Goal: Information Seeking & Learning: Learn about a topic

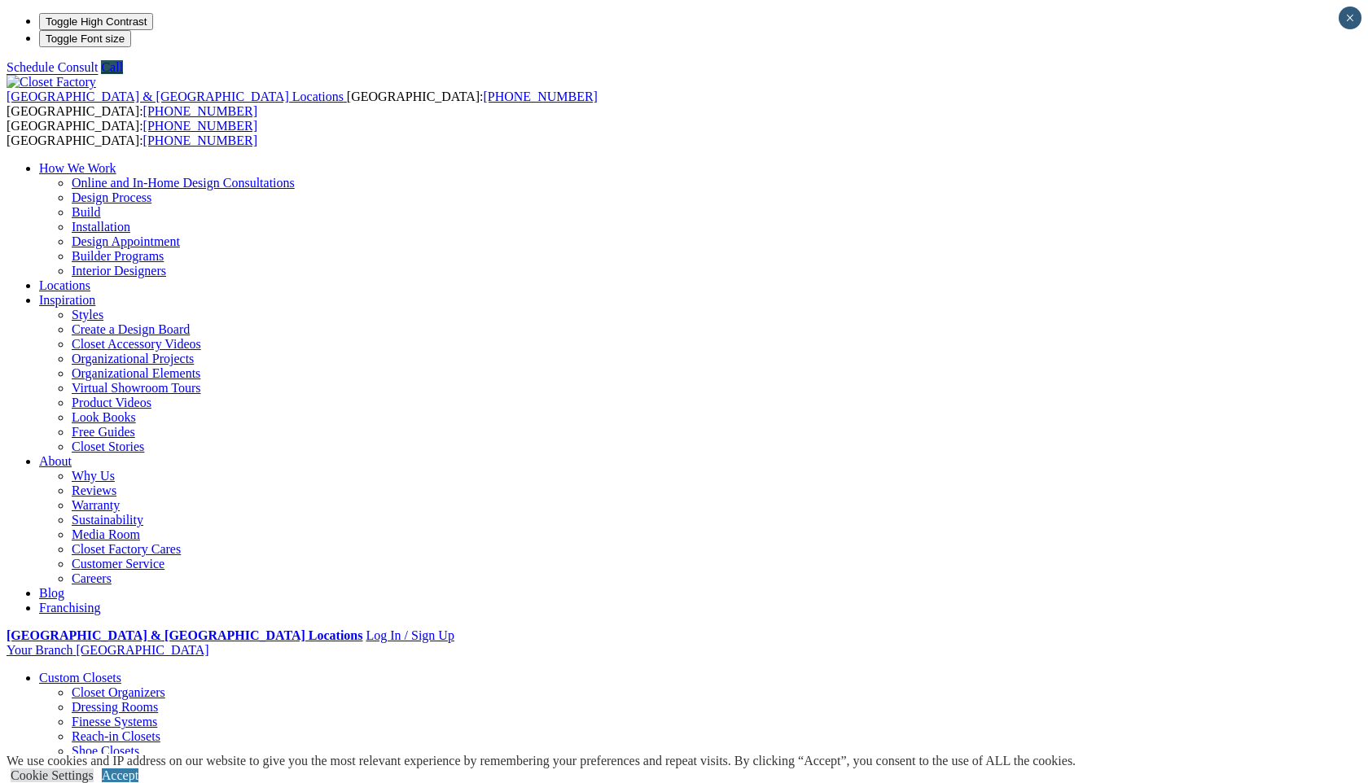
click at [121, 671] on link "Custom Closets" at bounding box center [80, 678] width 82 height 14
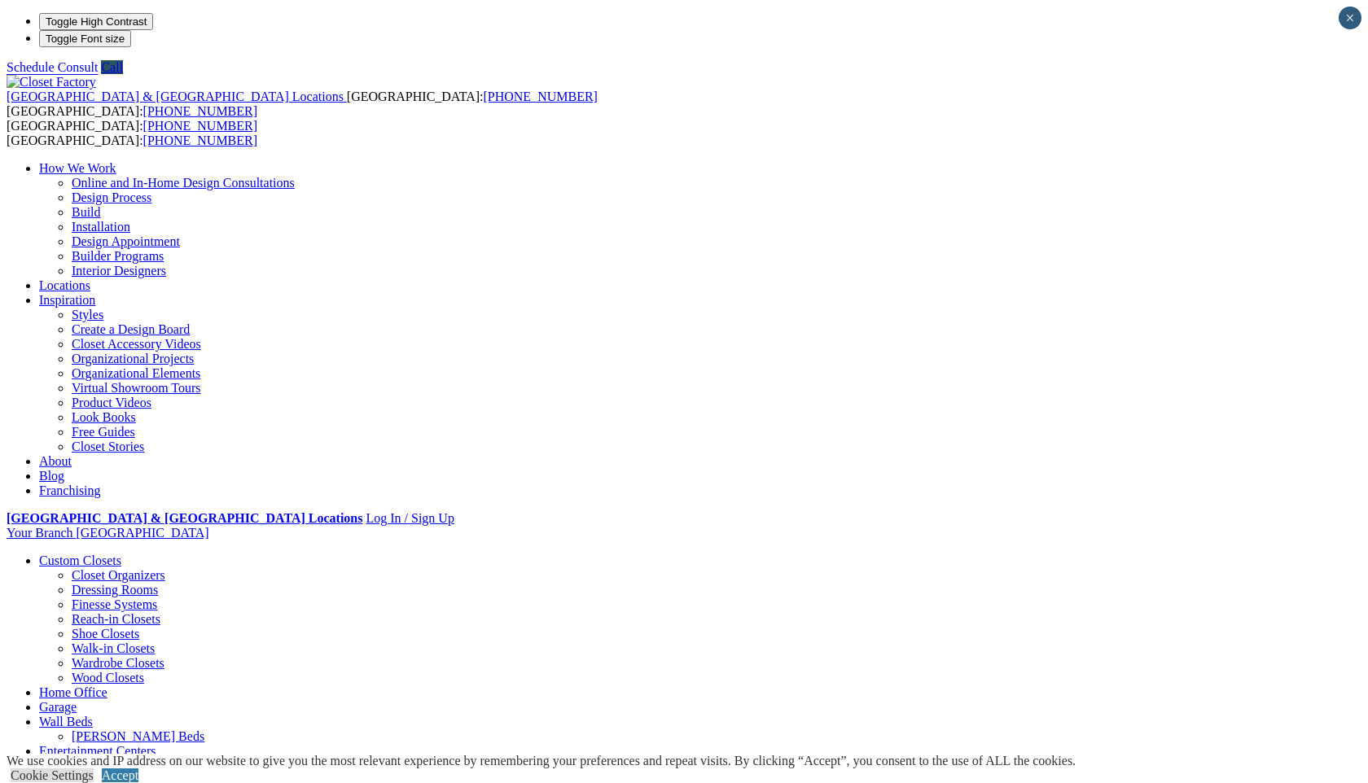
click at [933, 161] on ul "How We Work Online and In-Home Design Consultations Design Process Build Instal…" at bounding box center [684, 329] width 1355 height 337
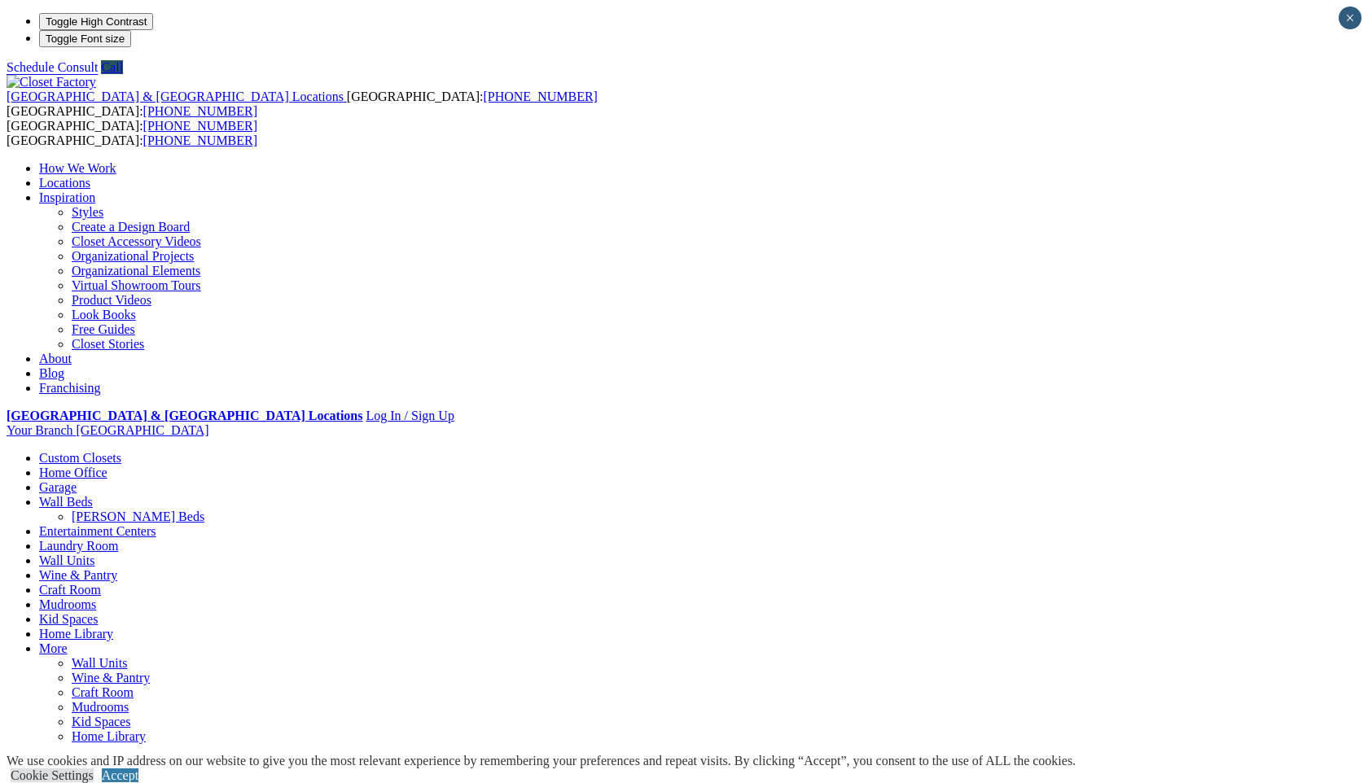
click at [113, 451] on link "Custom Closets" at bounding box center [80, 458] width 82 height 14
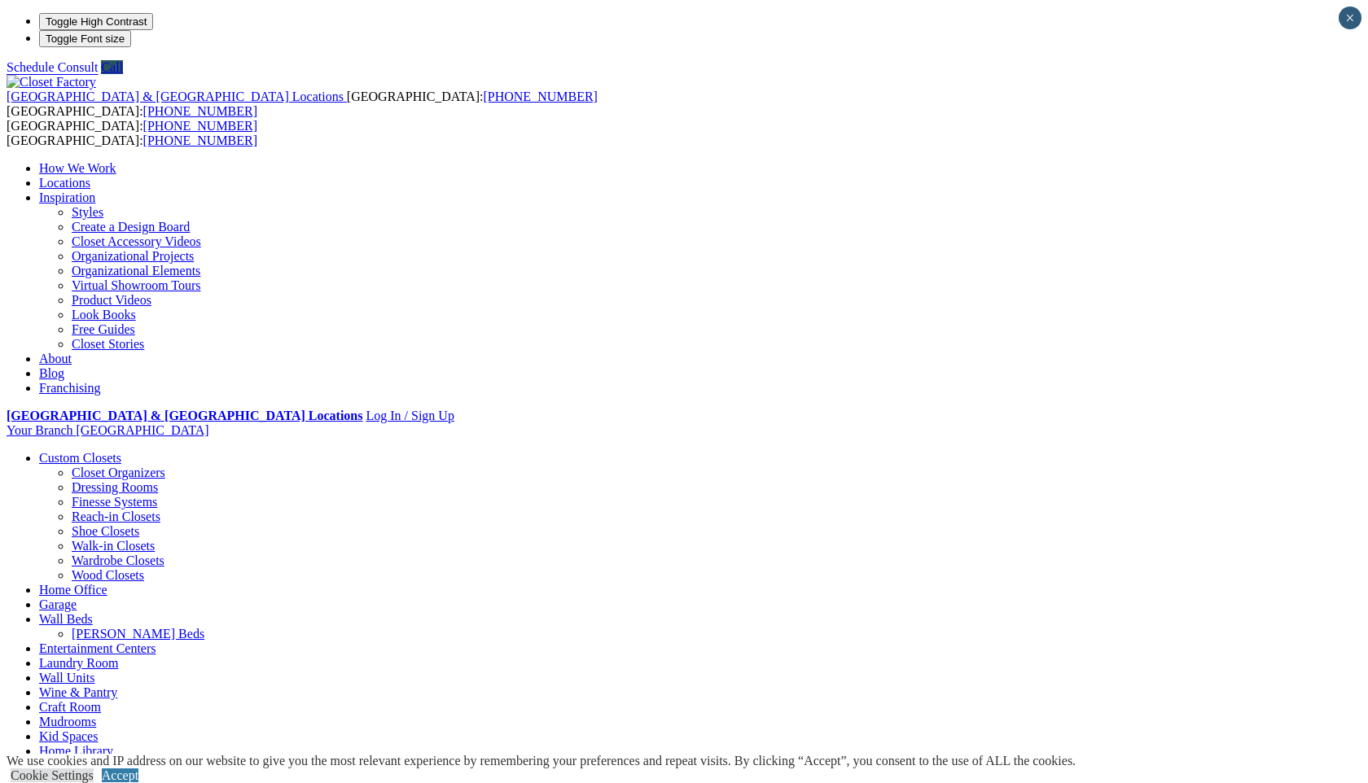
click at [116, 466] on link "Closet Organizers" at bounding box center [119, 473] width 94 height 14
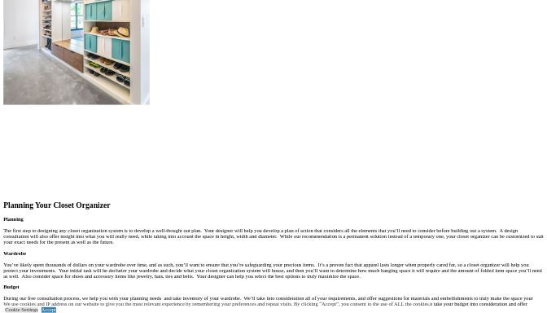
scroll to position [1848, 0]
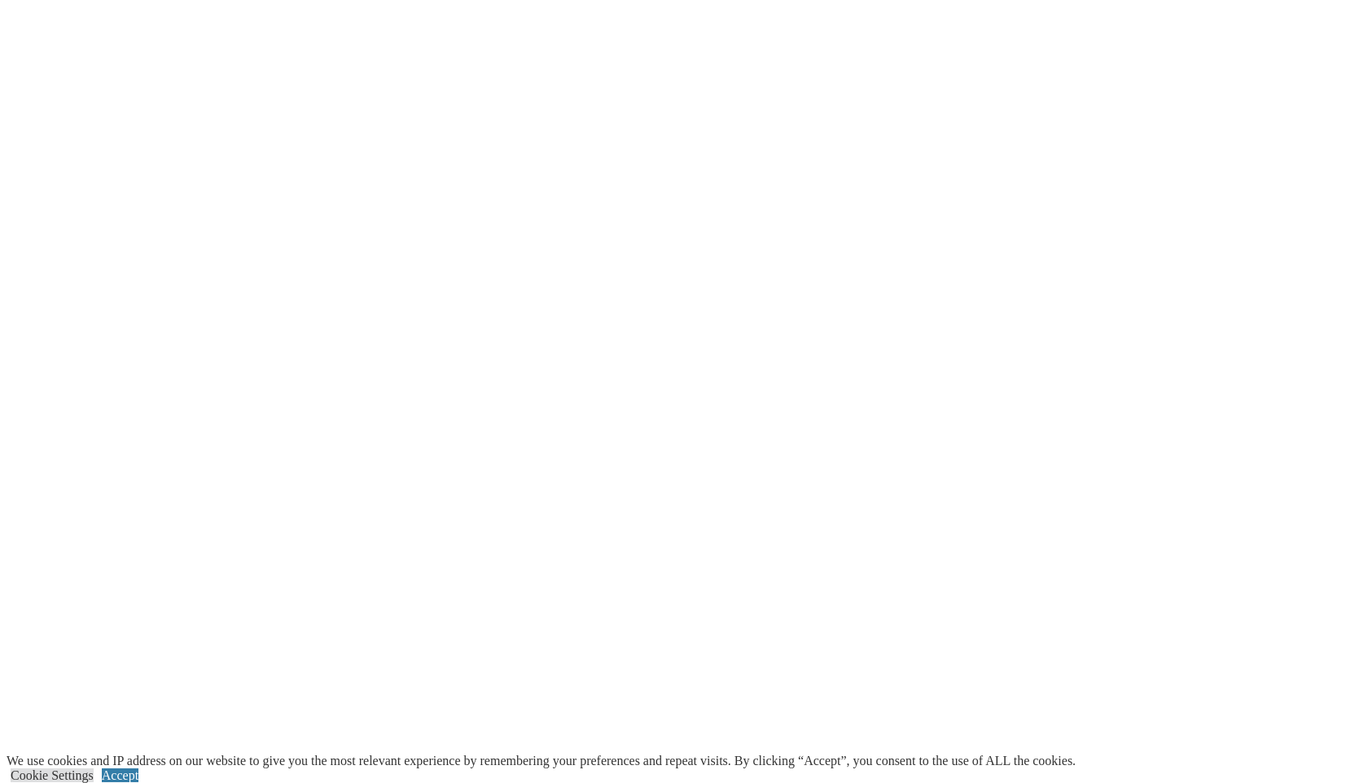
scroll to position [3179, 0]
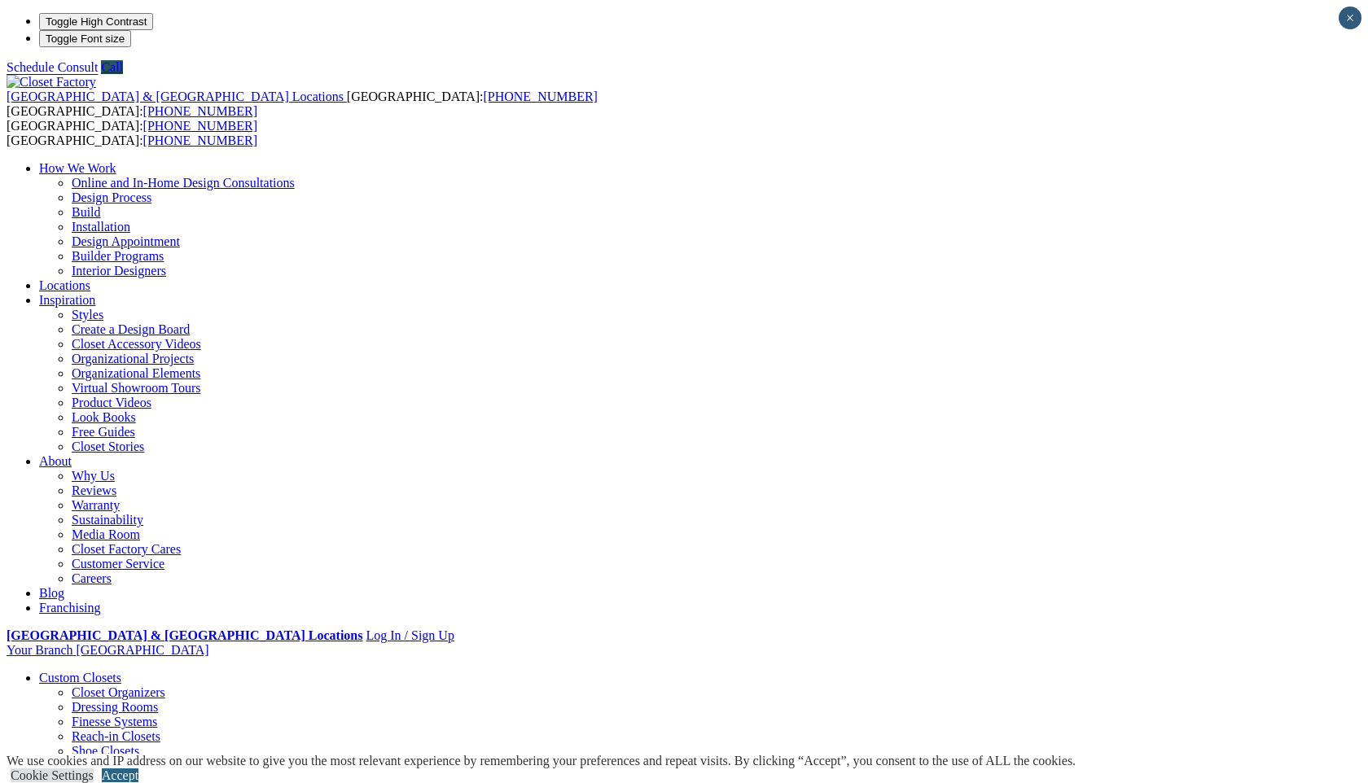
click at [138, 769] on link "Accept" at bounding box center [120, 776] width 37 height 14
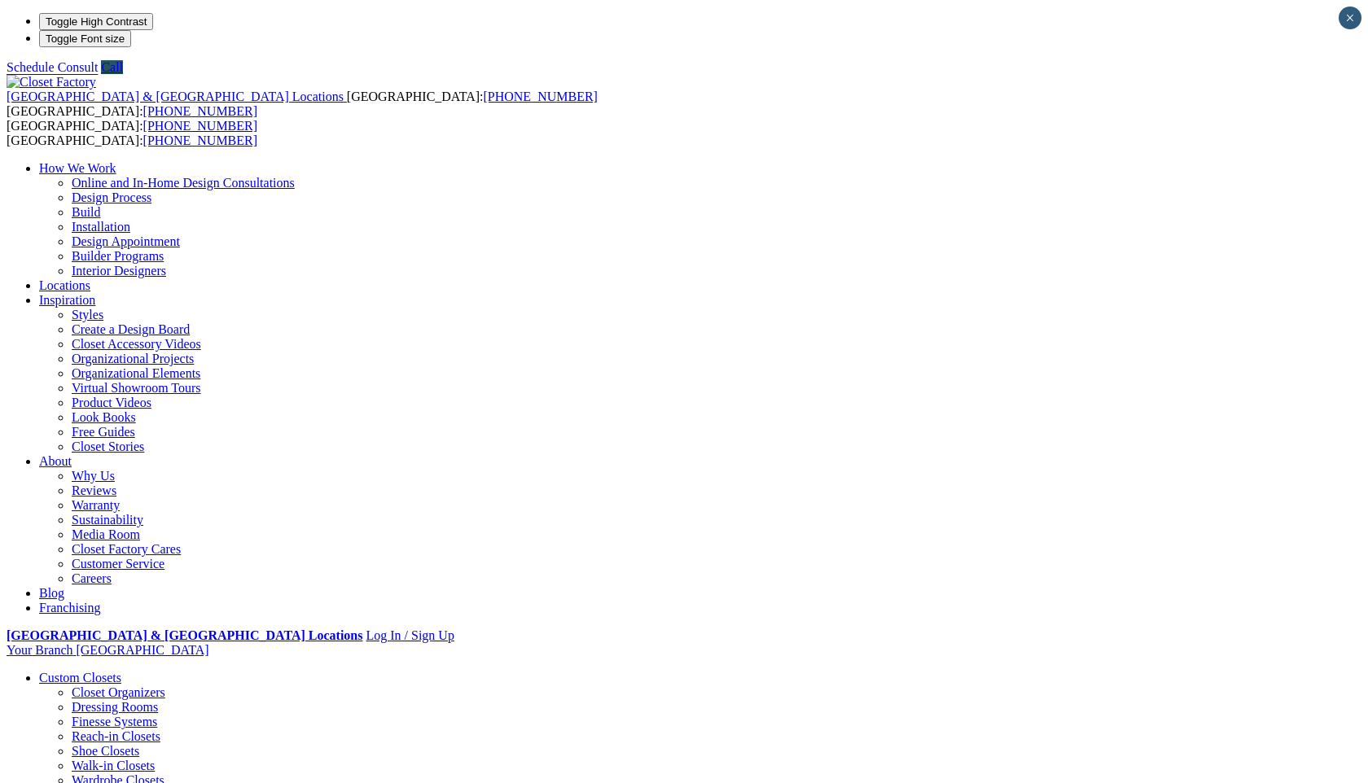
click at [120, 774] on link "Wardrobe Closets" at bounding box center [118, 781] width 93 height 14
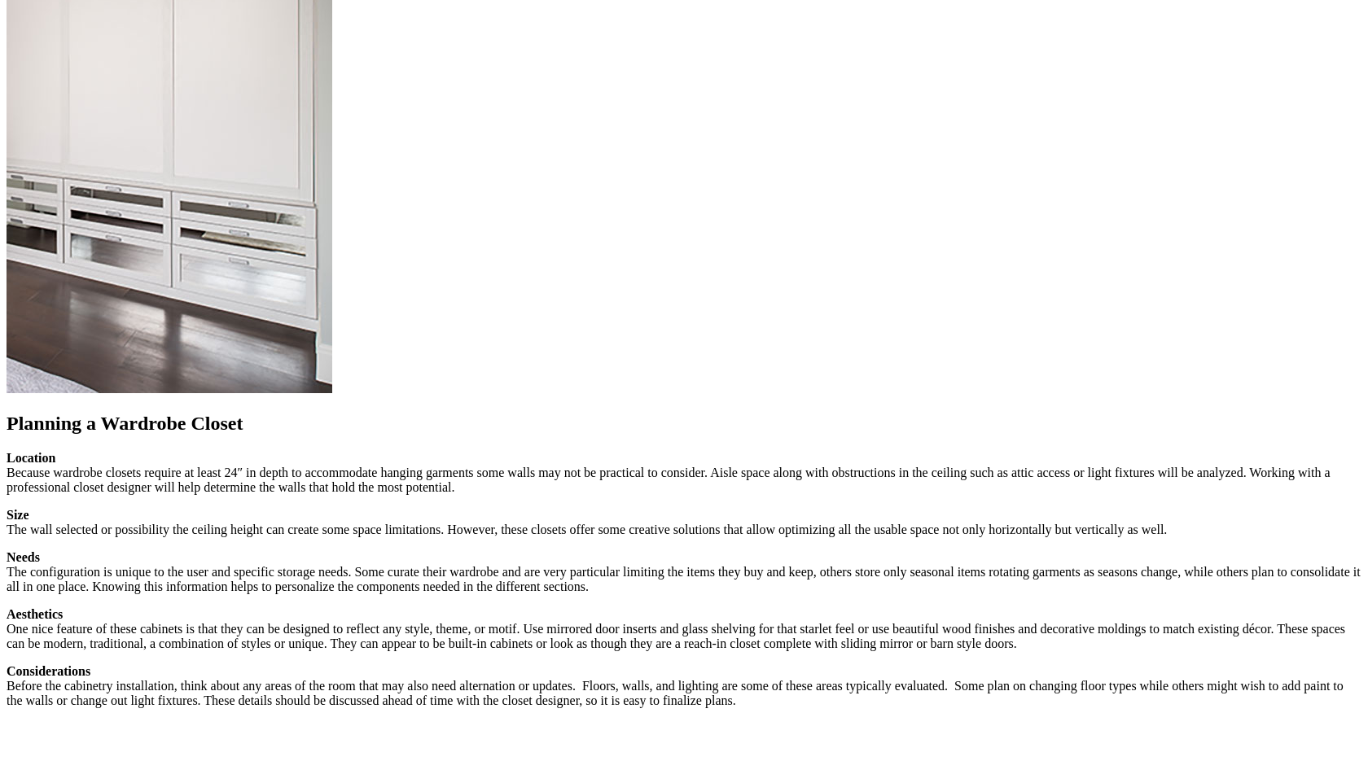
scroll to position [1674, 0]
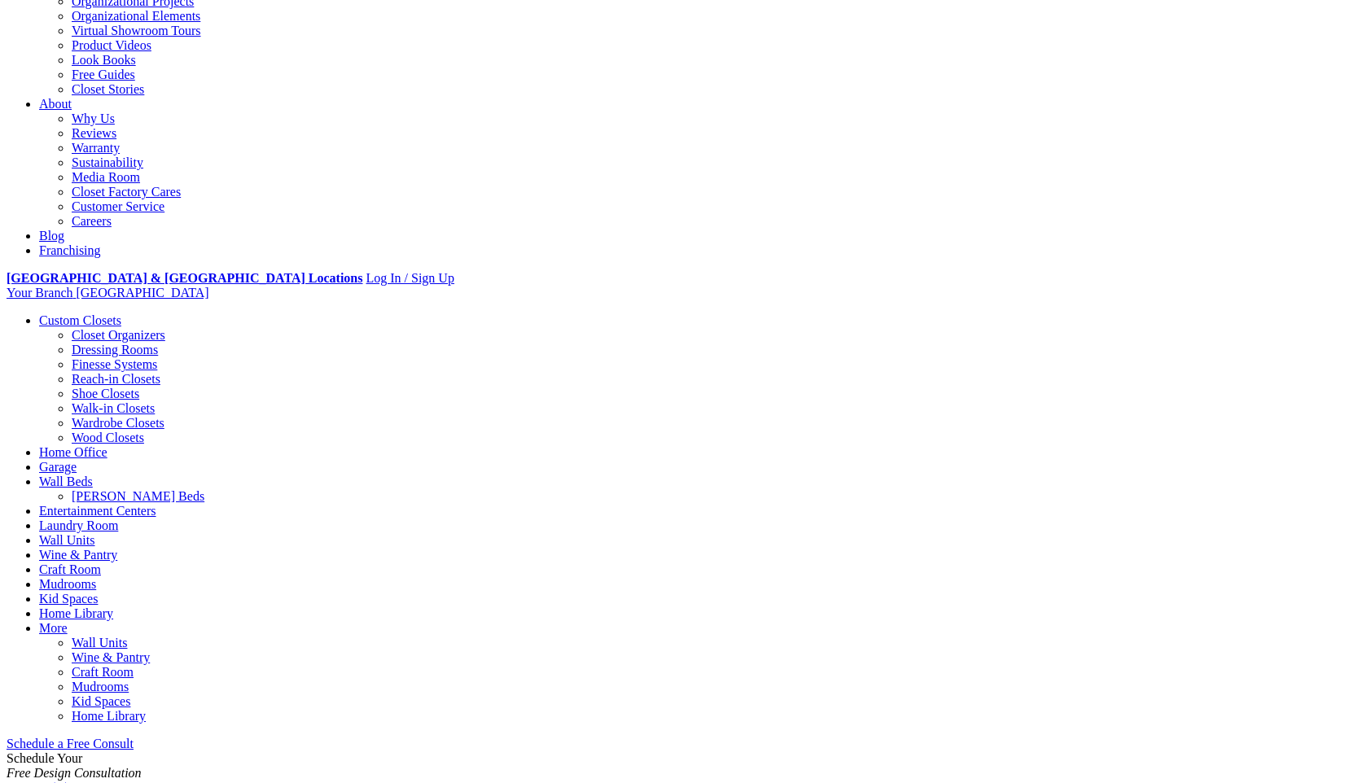
scroll to position [0, 0]
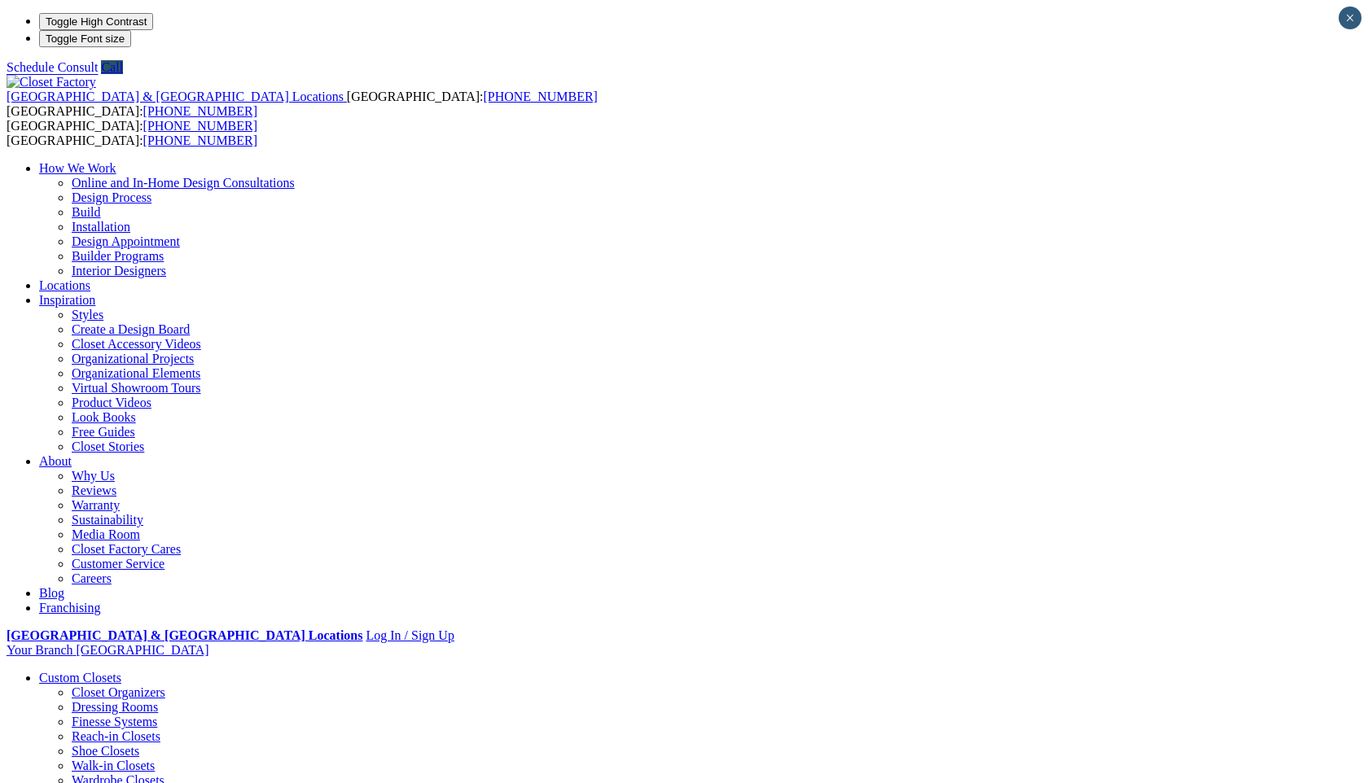
click at [111, 671] on link "Custom Closets" at bounding box center [80, 678] width 82 height 14
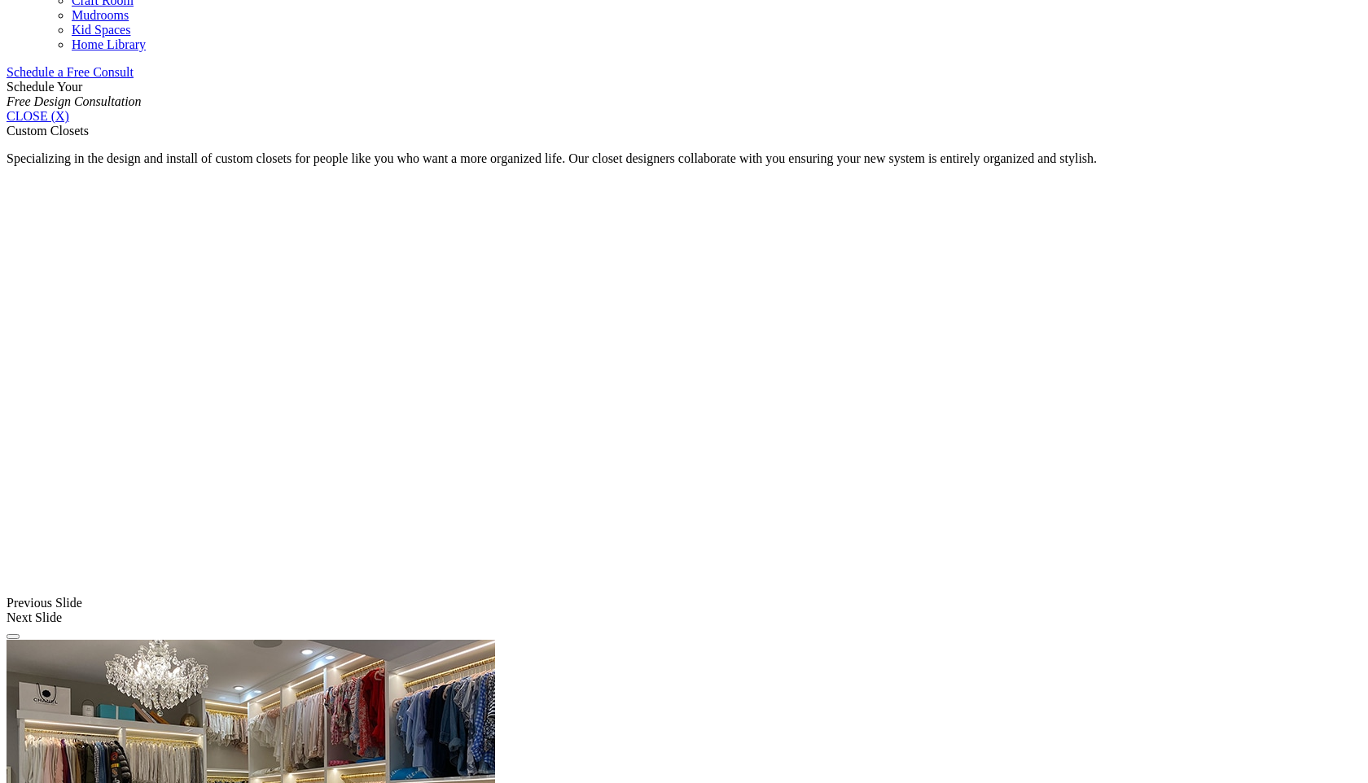
scroll to position [1304, 0]
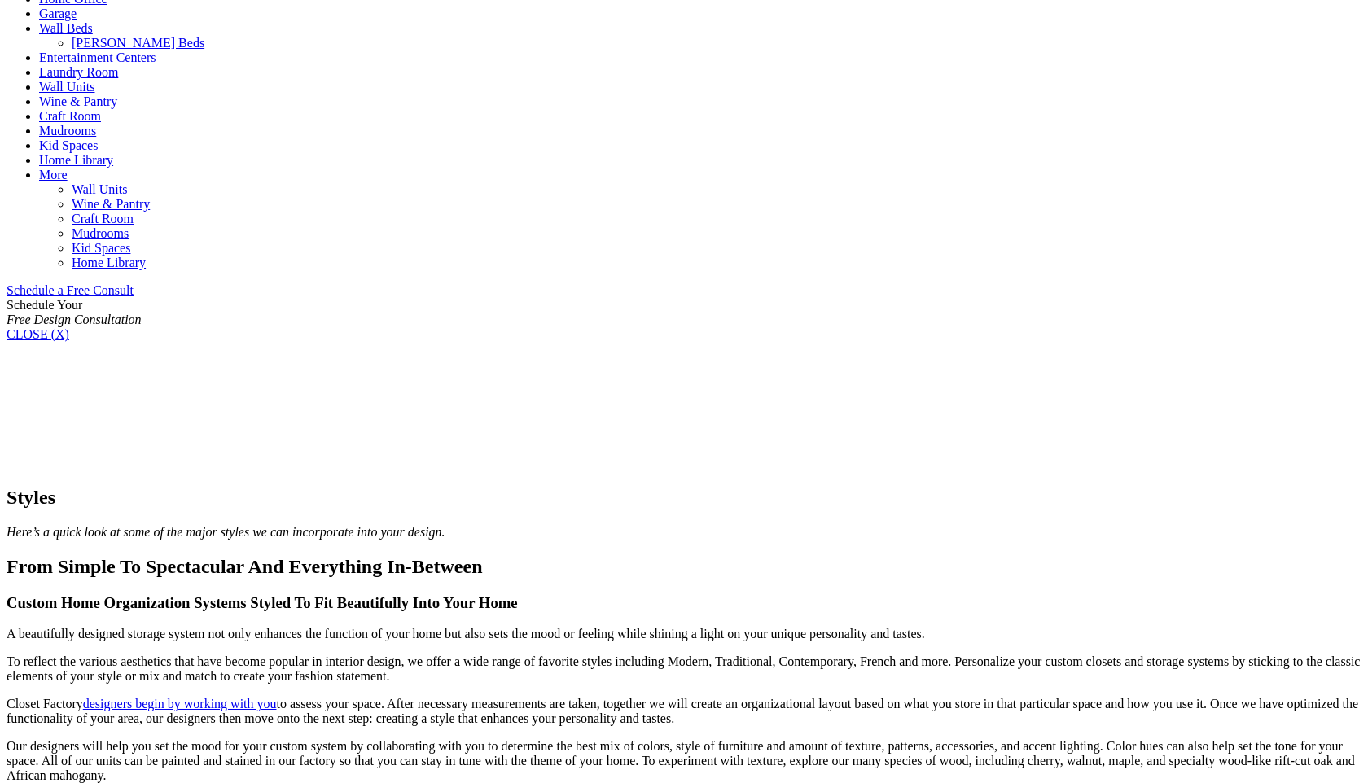
scroll to position [390, 0]
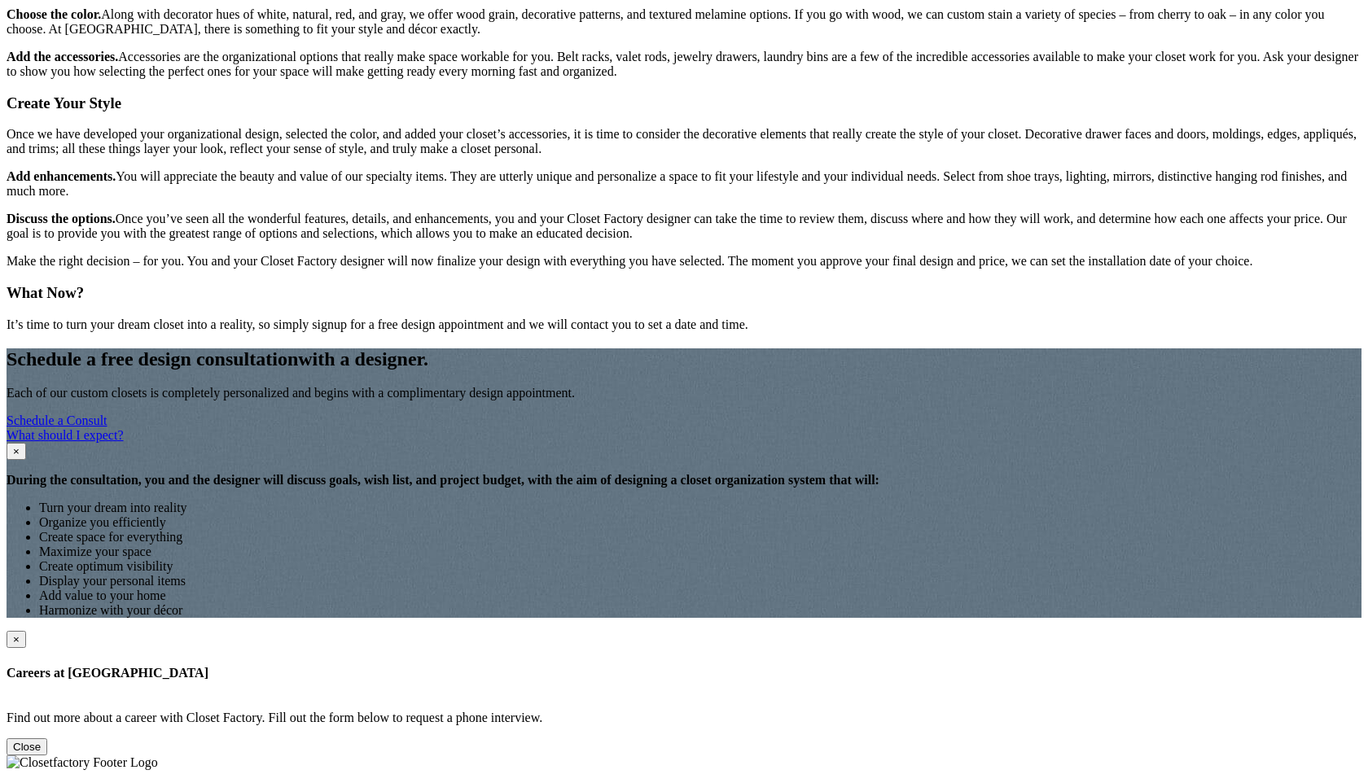
scroll to position [1623, 0]
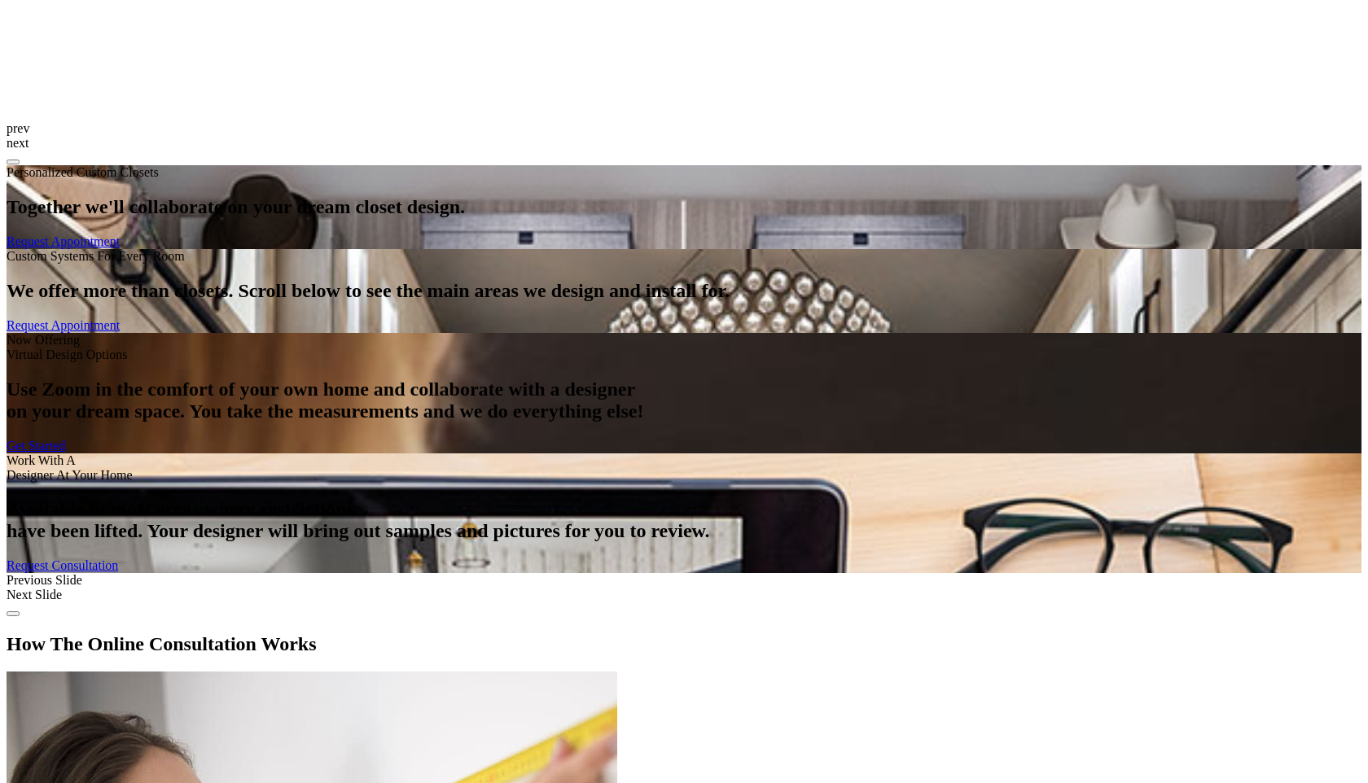
scroll to position [1946, 0]
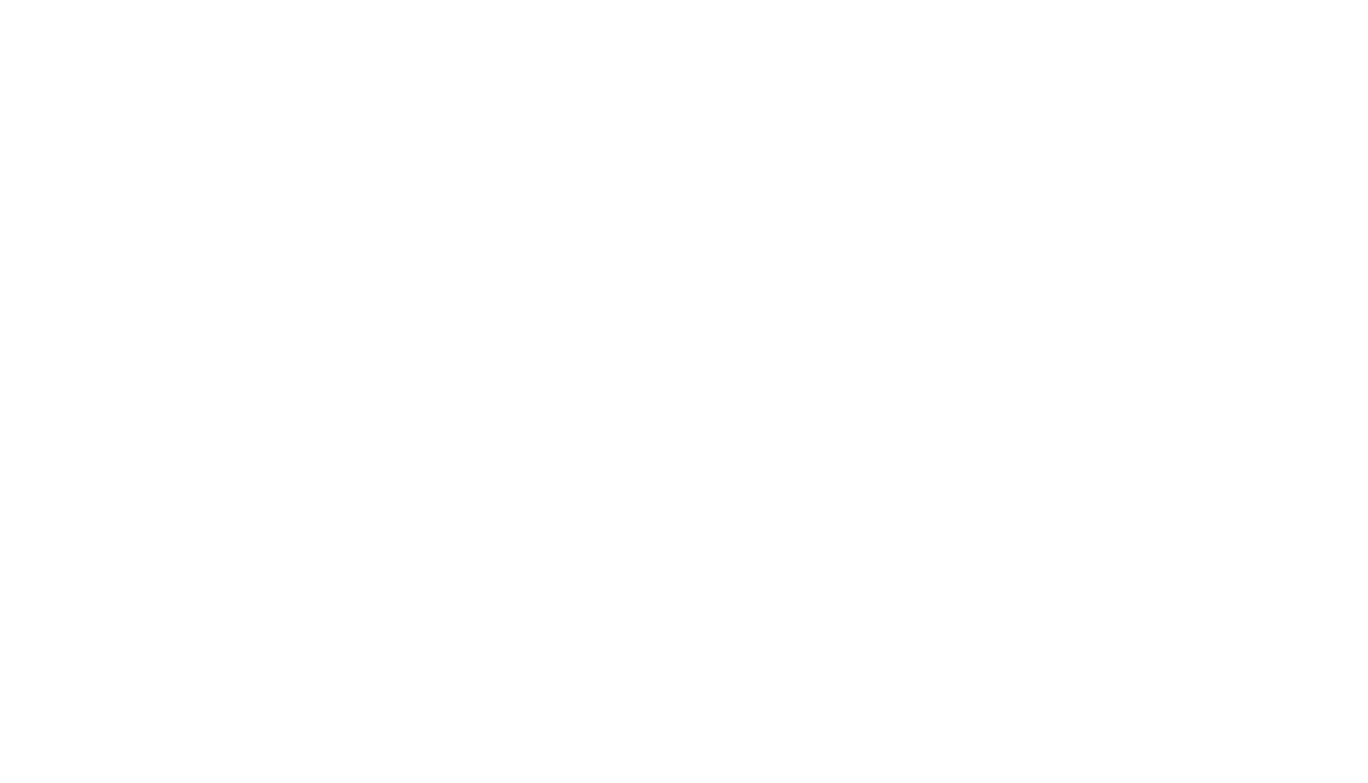
scroll to position [2578, 0]
